Goal: Transaction & Acquisition: Obtain resource

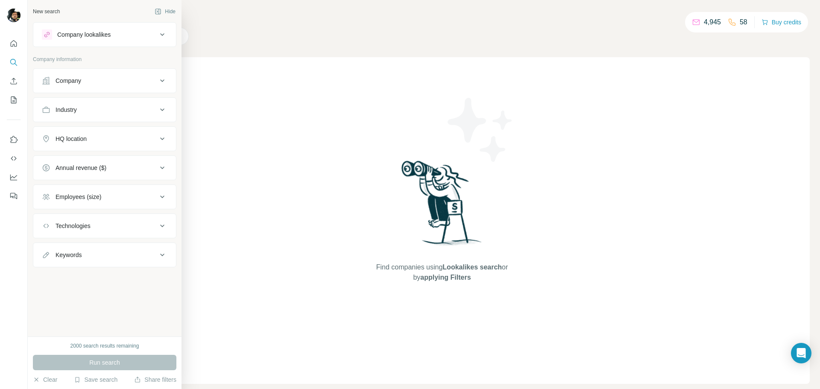
click at [116, 79] on div "Company" at bounding box center [99, 80] width 115 height 9
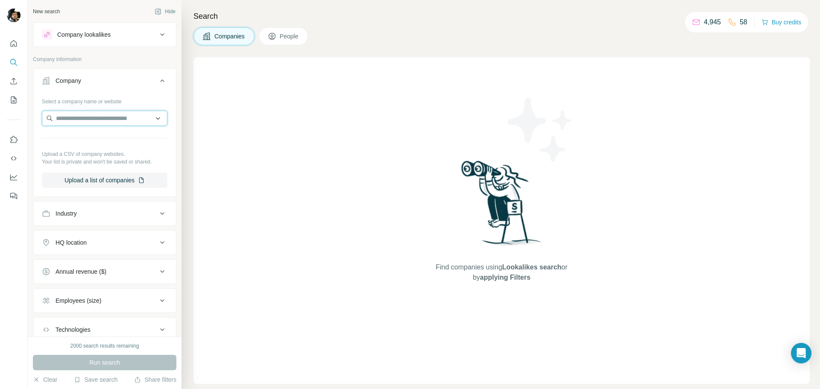
click at [99, 121] on input "text" at bounding box center [105, 118] width 126 height 15
type input "**********"
click at [108, 140] on p "Clonmel Enterprises Ltd" at bounding box center [98, 137] width 64 height 9
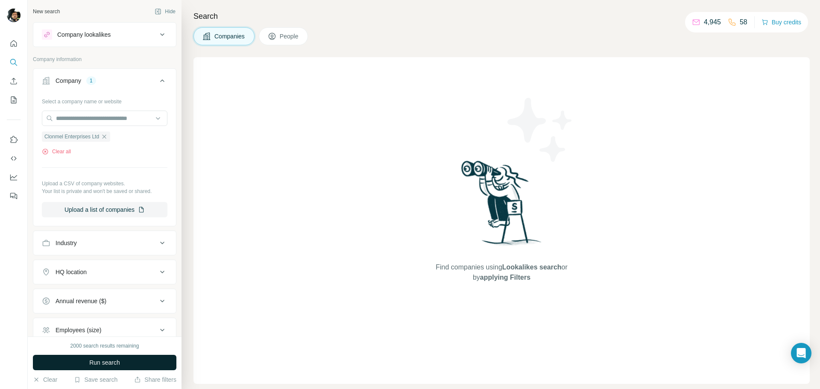
click at [109, 364] on span "Run search" at bounding box center [104, 362] width 31 height 9
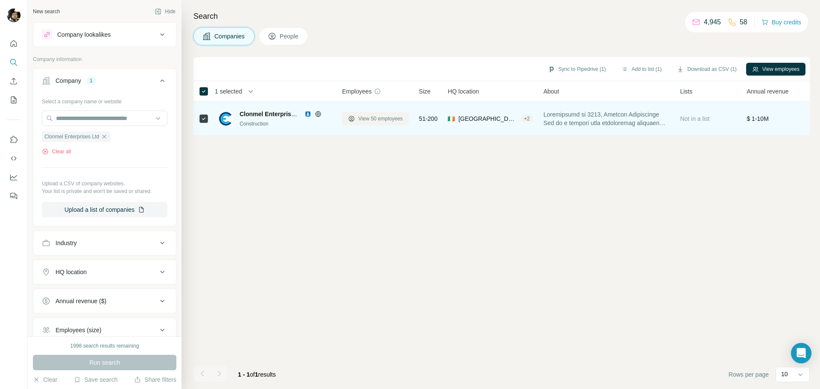
click at [374, 120] on span "View 50 employees" at bounding box center [380, 119] width 44 height 8
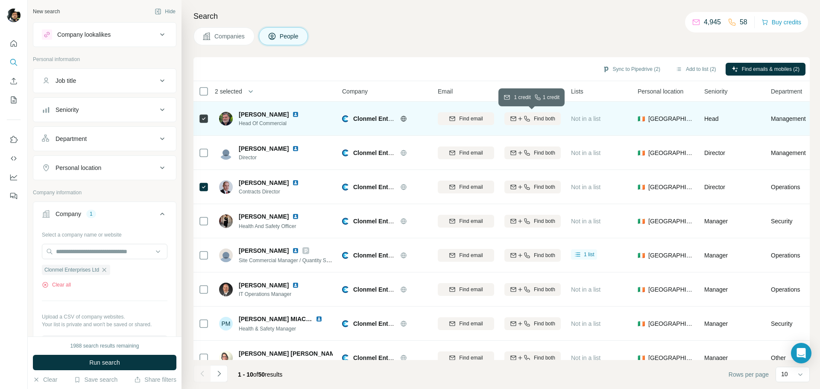
click at [528, 118] on icon "button" at bounding box center [527, 118] width 7 height 7
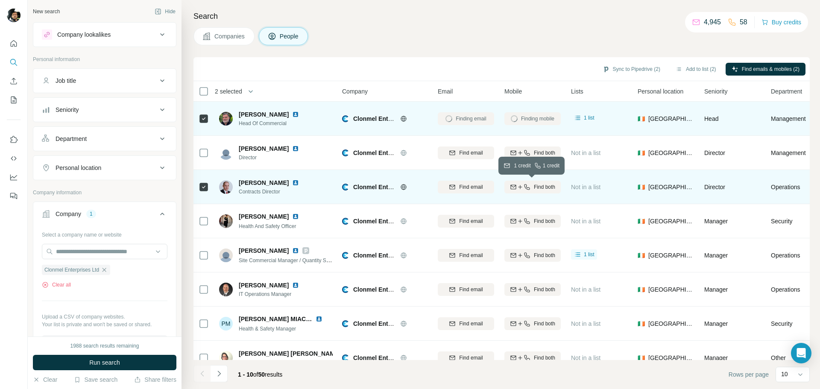
click at [526, 191] on div "Find both" at bounding box center [532, 187] width 56 height 8
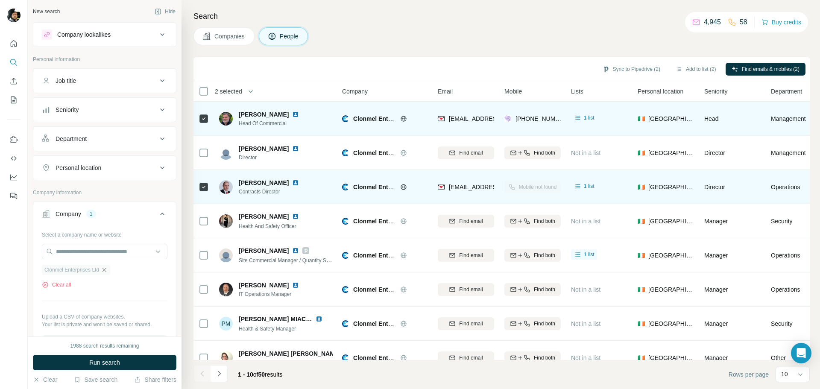
click at [106, 270] on icon "button" at bounding box center [105, 270] width 4 height 4
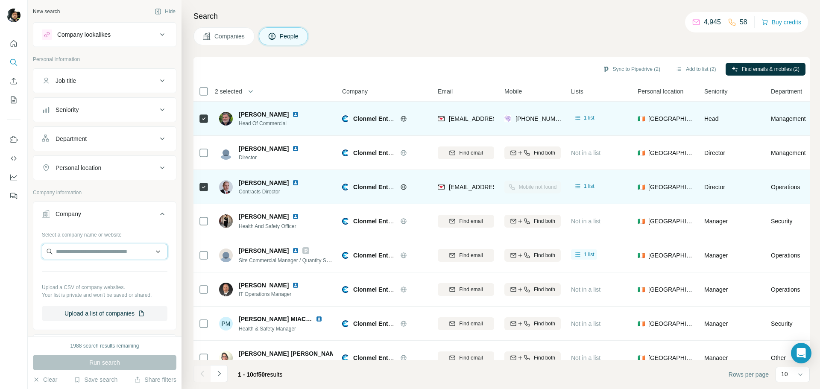
click at [83, 251] on input "text" at bounding box center [105, 251] width 126 height 15
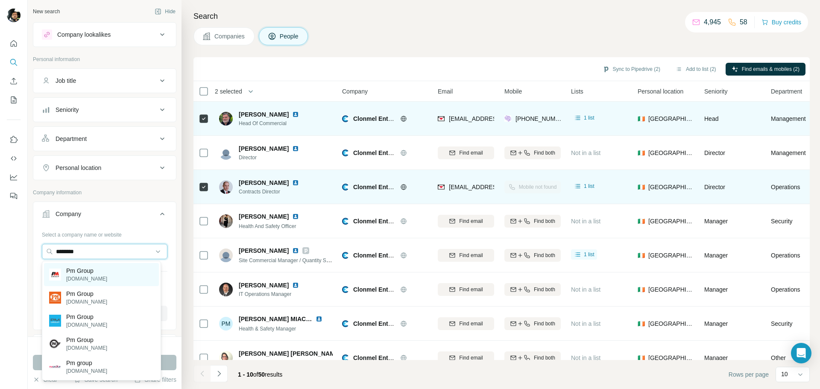
type input "********"
click at [107, 273] on p "Pm Group" at bounding box center [86, 271] width 41 height 9
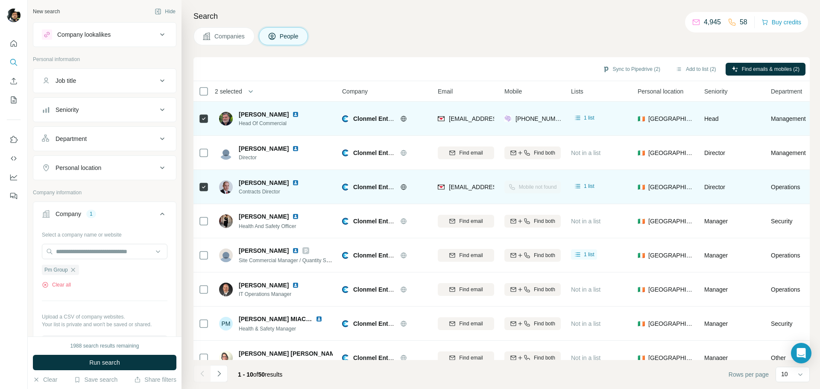
click at [157, 168] on icon at bounding box center [162, 168] width 10 height 10
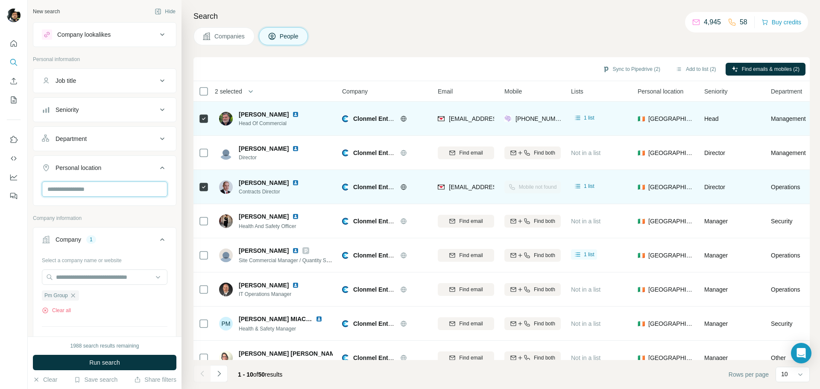
click at [123, 193] on input "text" at bounding box center [105, 189] width 126 height 15
type input "******"
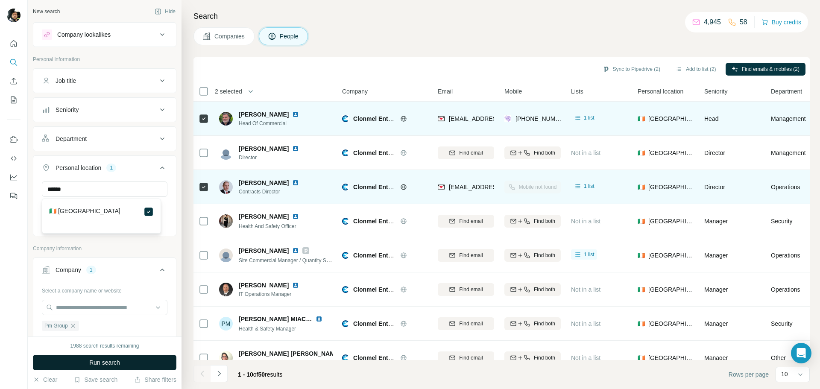
click at [108, 361] on span "Run search" at bounding box center [104, 362] width 31 height 9
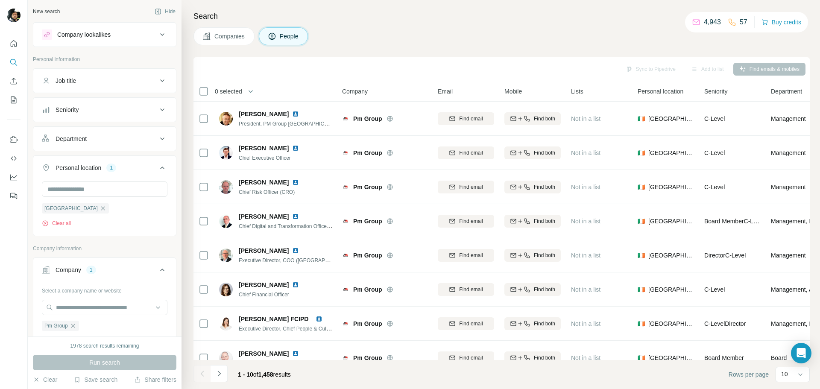
click at [157, 105] on icon at bounding box center [162, 110] width 10 height 10
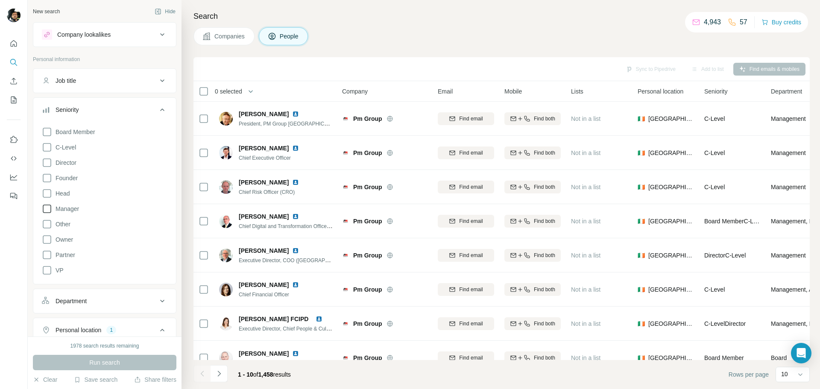
click at [44, 211] on icon at bounding box center [47, 209] width 10 height 10
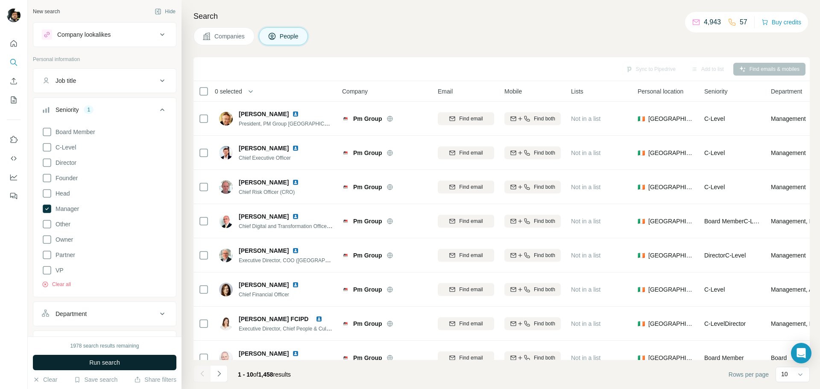
click at [106, 364] on span "Run search" at bounding box center [104, 362] width 31 height 9
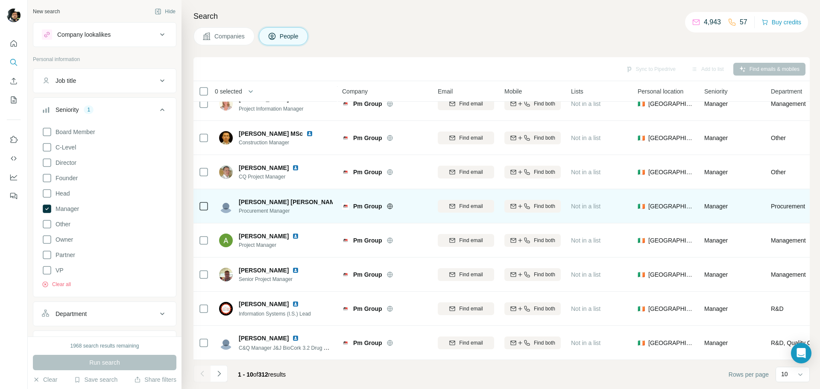
scroll to position [88, 0]
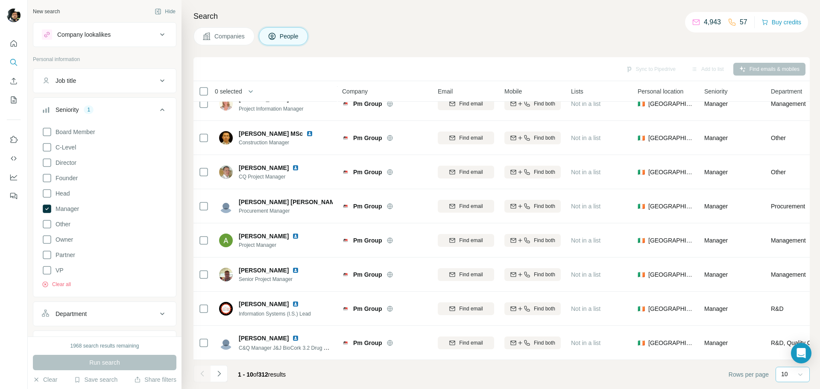
click at [802, 372] on icon at bounding box center [800, 374] width 9 height 9
click at [788, 311] on p "60" at bounding box center [786, 309] width 7 height 9
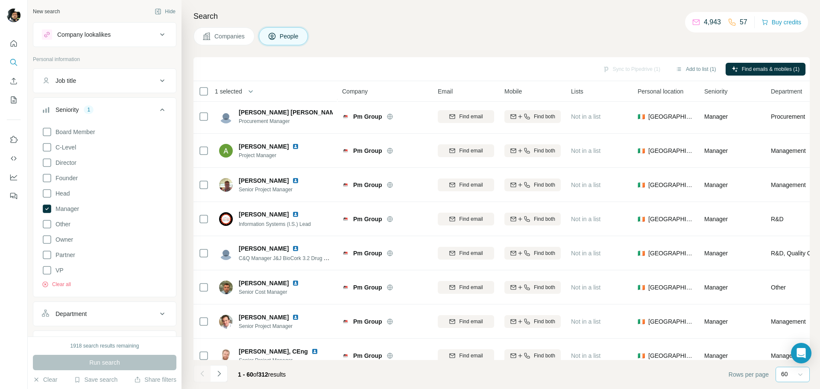
scroll to position [130, 0]
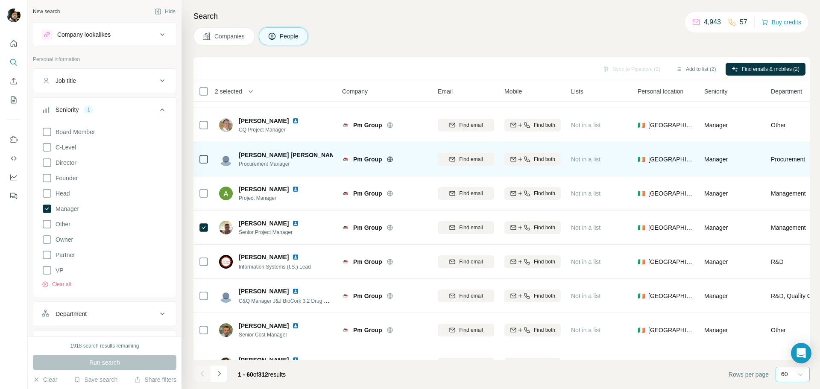
click at [199, 158] on icon at bounding box center [204, 159] width 10 height 10
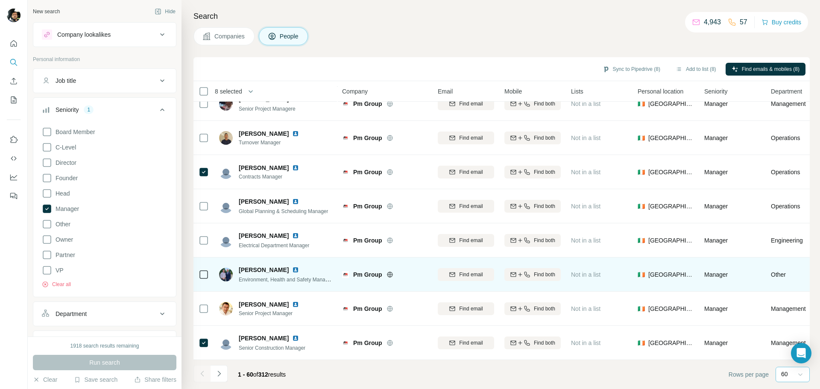
scroll to position [1796, 0]
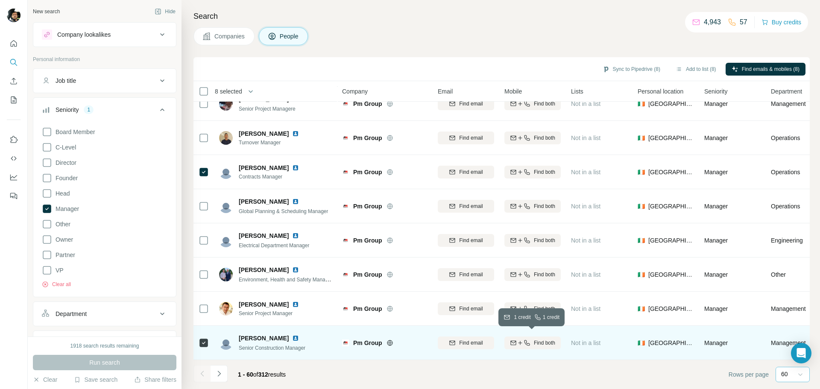
click at [535, 340] on span "Find both" at bounding box center [544, 343] width 21 height 8
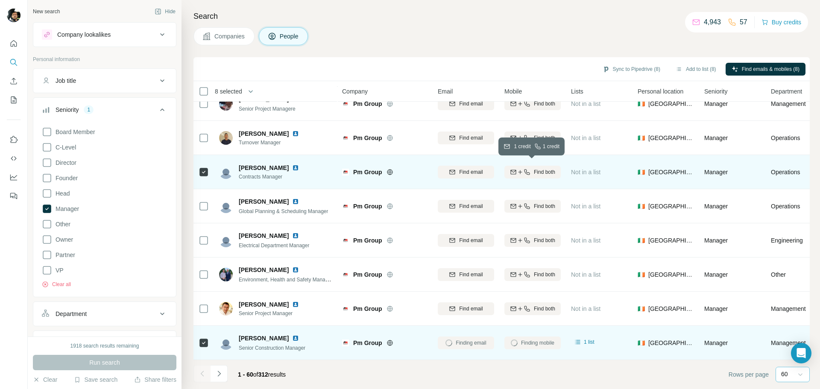
click at [536, 169] on span "Find both" at bounding box center [544, 172] width 21 height 8
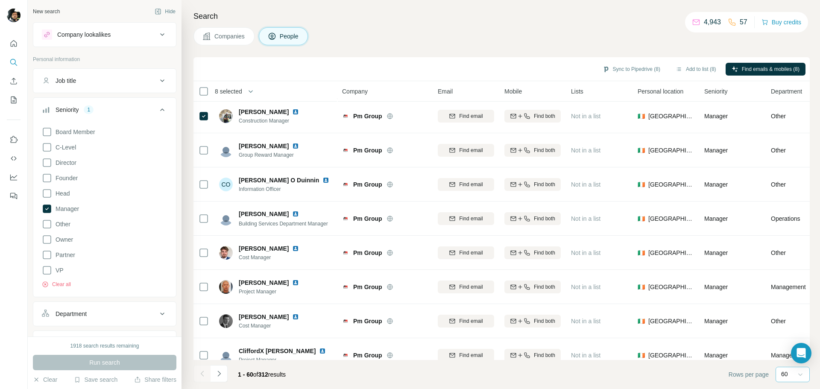
scroll to position [1369, 0]
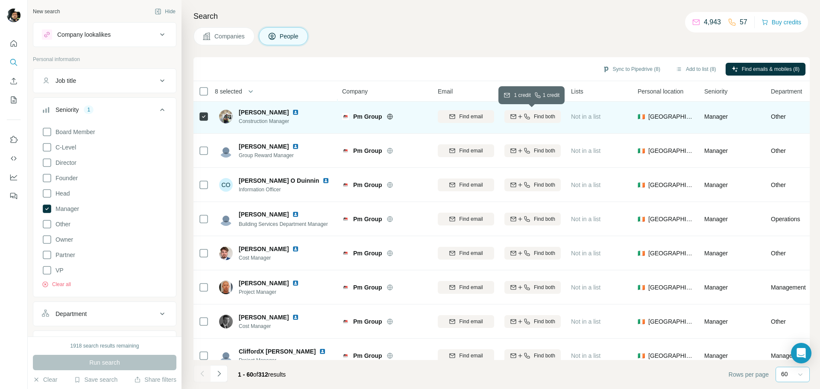
click at [548, 119] on span "Find both" at bounding box center [544, 117] width 21 height 8
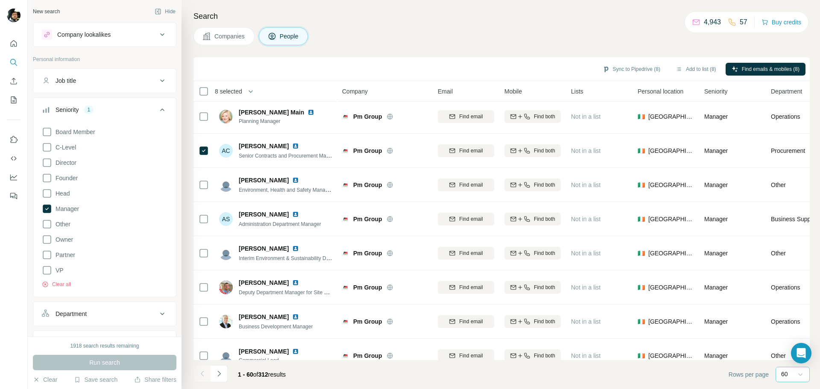
scroll to position [472, 0]
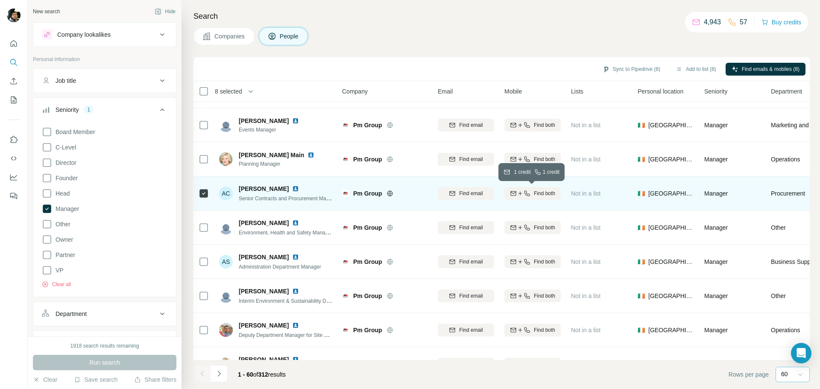
click at [534, 195] on span "Find both" at bounding box center [544, 194] width 21 height 8
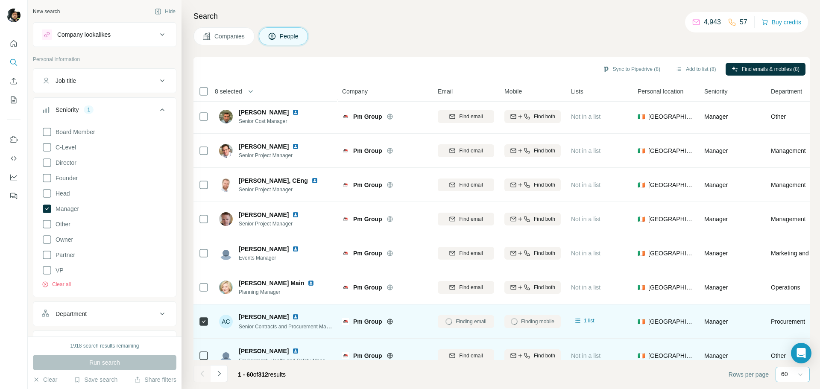
scroll to position [216, 0]
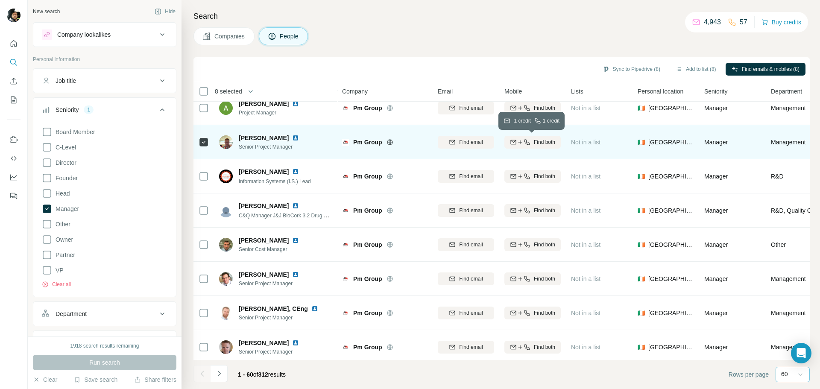
click at [530, 144] on div "Find both" at bounding box center [532, 142] width 56 height 8
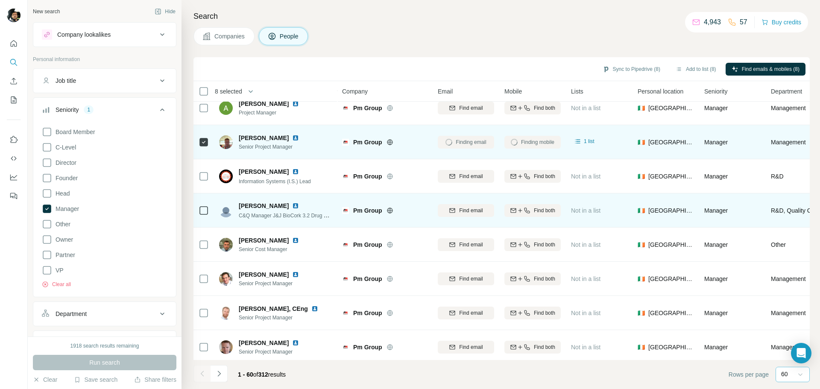
scroll to position [88, 0]
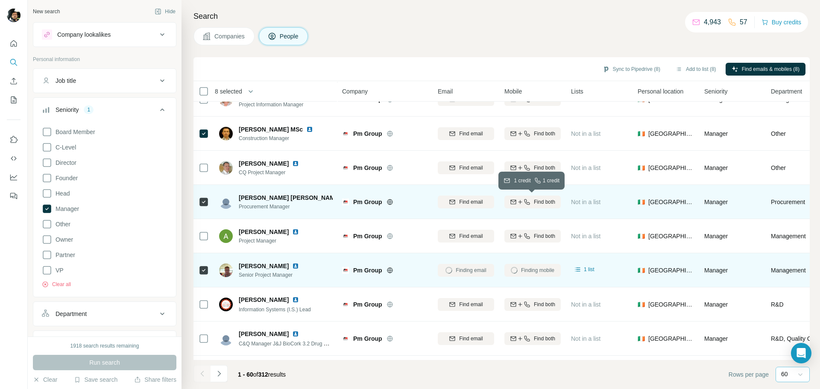
click at [539, 204] on span "Find both" at bounding box center [544, 202] width 21 height 8
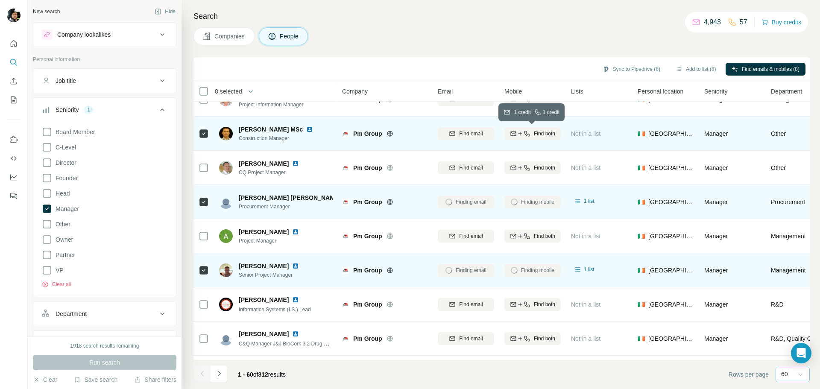
click at [541, 134] on span "Find both" at bounding box center [544, 134] width 21 height 8
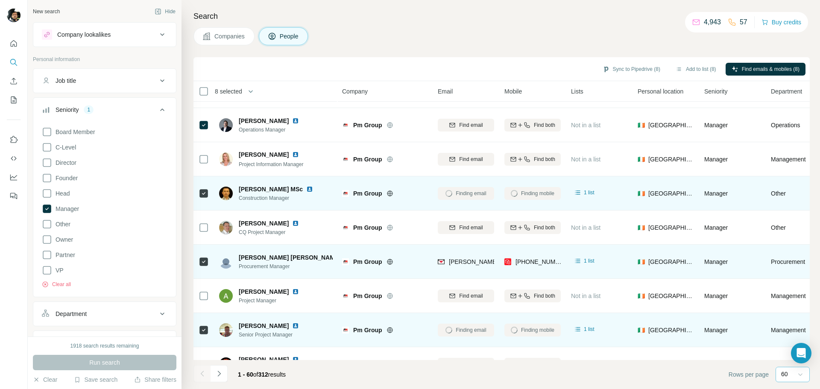
scroll to position [0, 0]
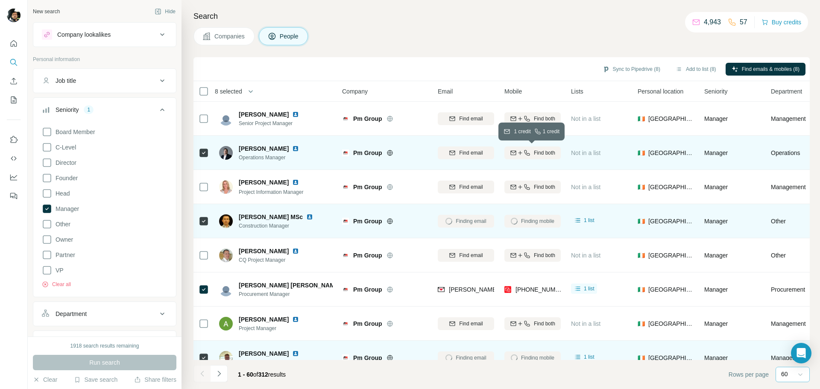
click at [534, 154] on span "Find both" at bounding box center [544, 153] width 21 height 8
click at [623, 66] on button "Sync to Pipedrive (8)" at bounding box center [632, 69] width 70 height 13
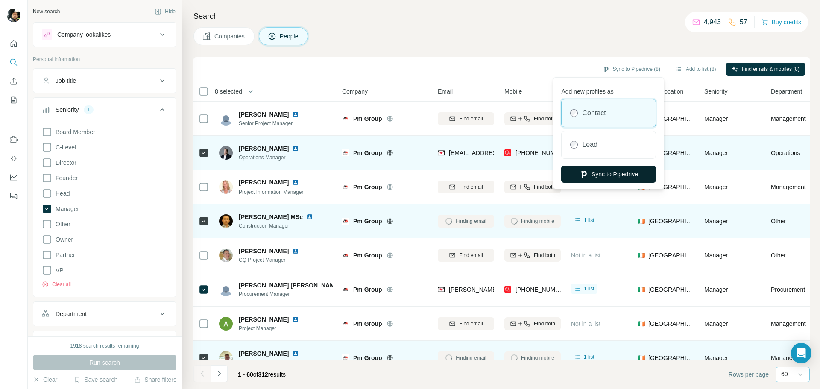
click at [607, 175] on button "Sync to Pipedrive" at bounding box center [608, 174] width 95 height 17
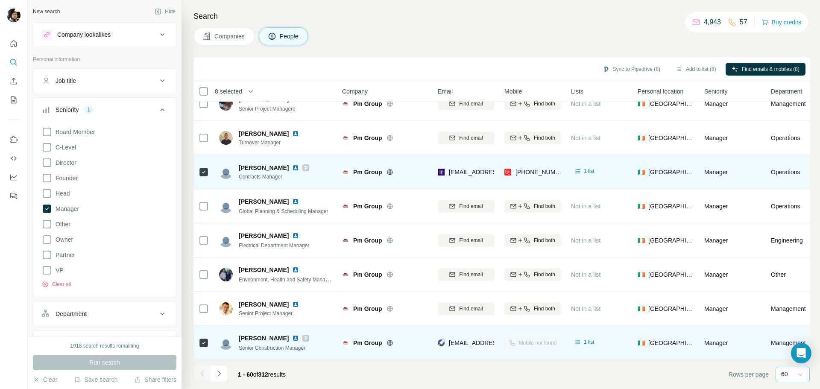
scroll to position [1796, 0]
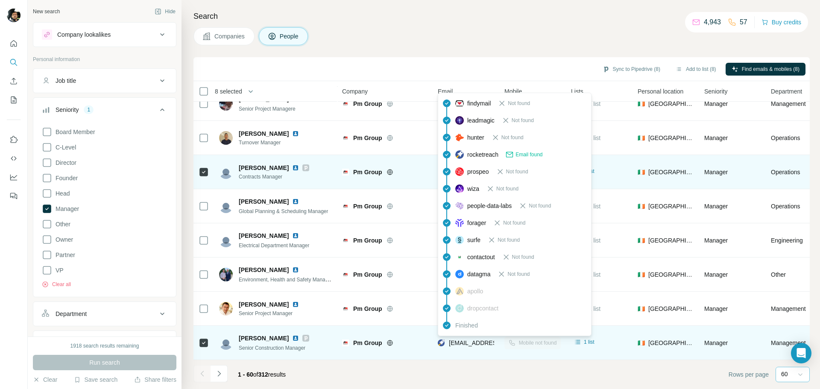
click at [478, 340] on span "[EMAIL_ADDRESS][DOMAIN_NAME]" at bounding box center [499, 343] width 101 height 7
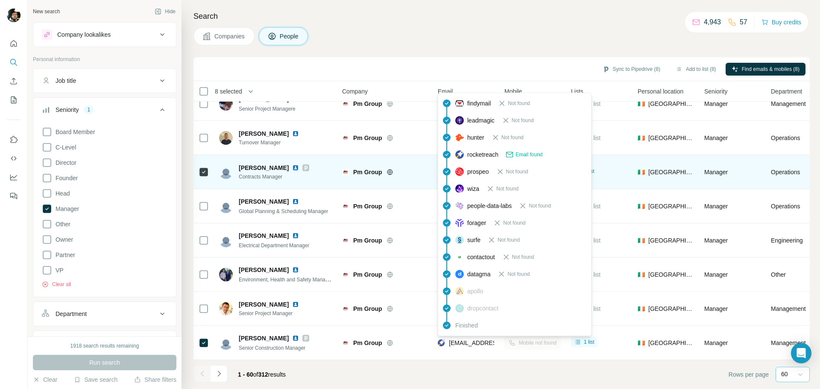
click at [531, 14] on h4 "Search" at bounding box center [502, 16] width 616 height 12
